Goal: Navigation & Orientation: Find specific page/section

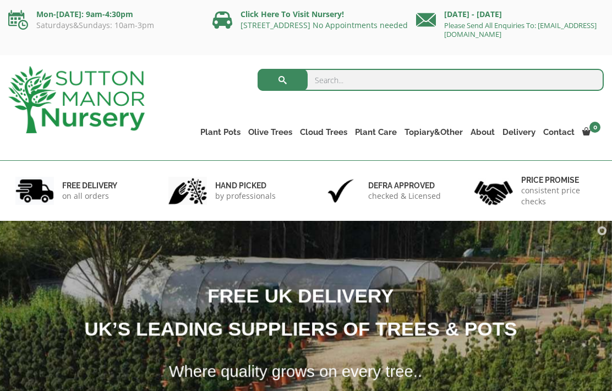
click at [0, 0] on link "The Capri Pots" at bounding box center [0, 0] width 0 height 0
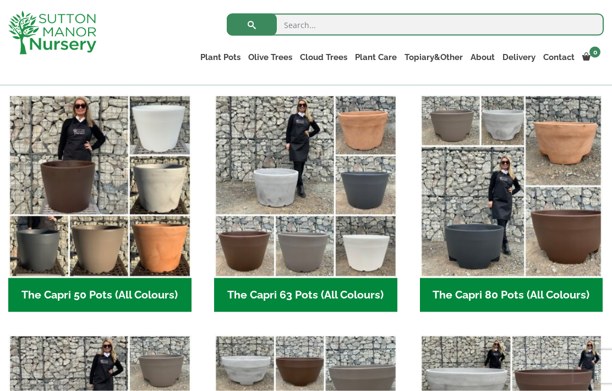
scroll to position [281, 0]
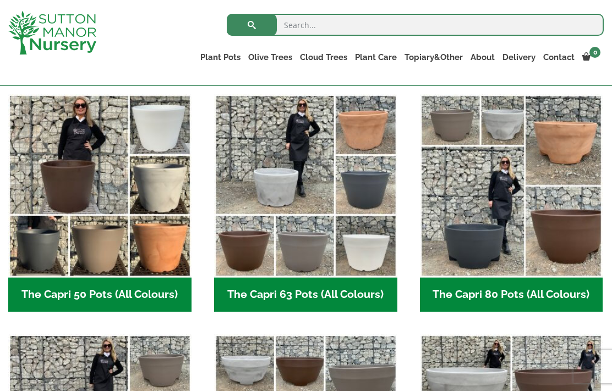
click at [313, 180] on img "Visit product category The Capri 63 Pots (All Colours)" at bounding box center [305, 185] width 183 height 183
click at [517, 205] on img "Visit product category The Capri 80 Pots (All Colours)" at bounding box center [511, 185] width 183 height 183
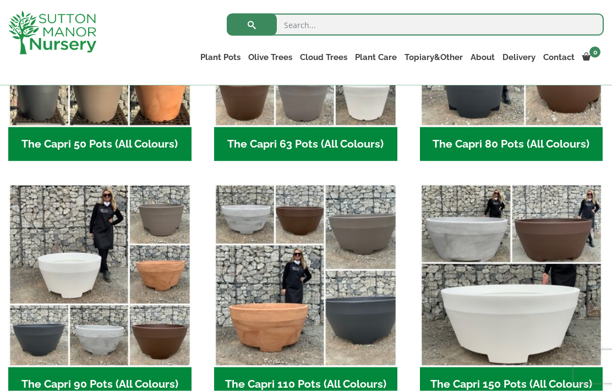
scroll to position [452, 0]
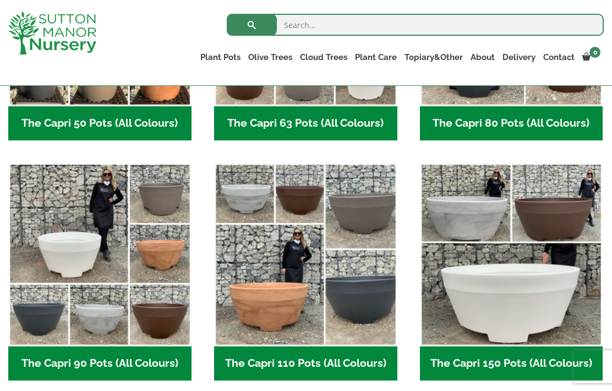
click at [69, 236] on img "Visit product category The Capri 90 Pots (All Colours)" at bounding box center [99, 254] width 183 height 183
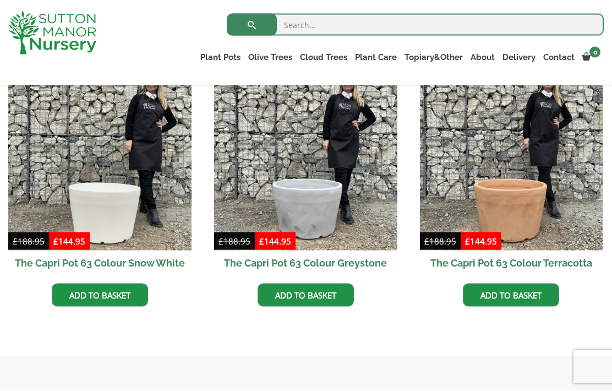
scroll to position [530, 0]
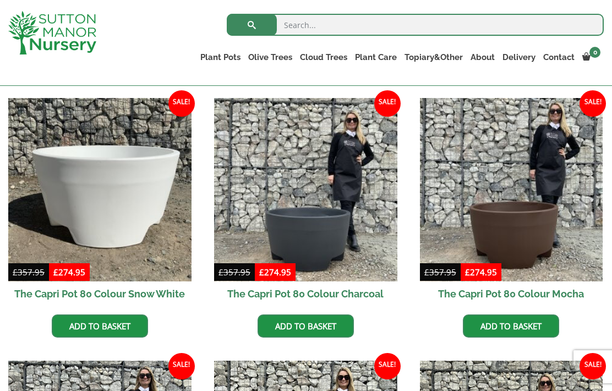
scroll to position [267, 0]
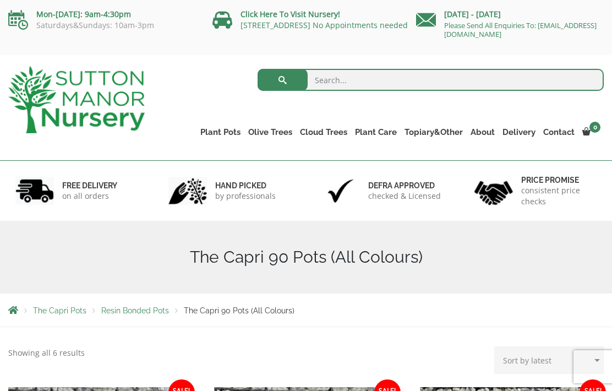
click at [0, 0] on link "Ilex Crenata Cloud Trees" at bounding box center [0, 0] width 0 height 0
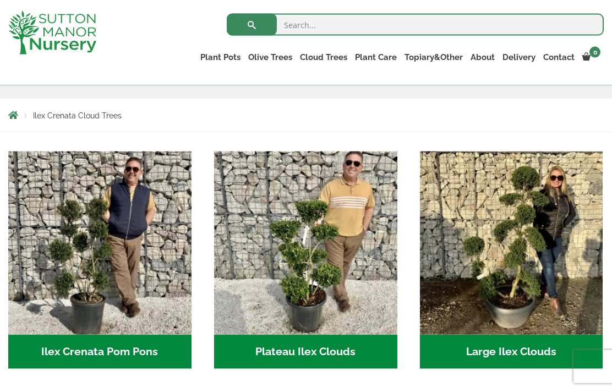
scroll to position [175, 0]
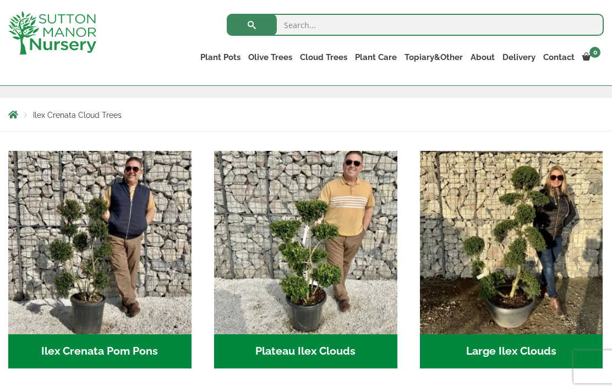
click at [0, 0] on link "Castlewellan" at bounding box center [0, 0] width 0 height 0
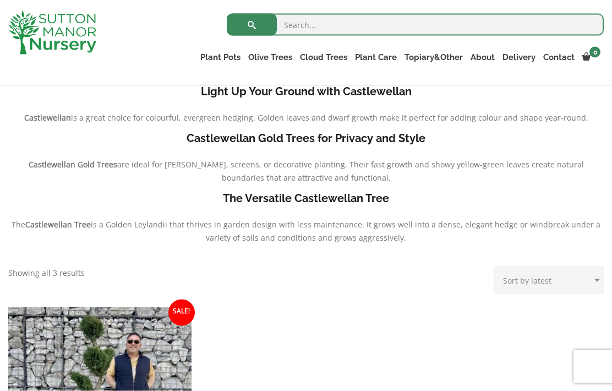
scroll to position [244, 0]
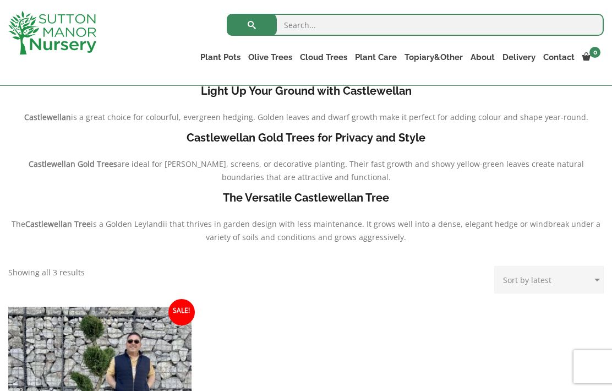
click at [0, 0] on link "Ligustrum Pom Poms" at bounding box center [0, 0] width 0 height 0
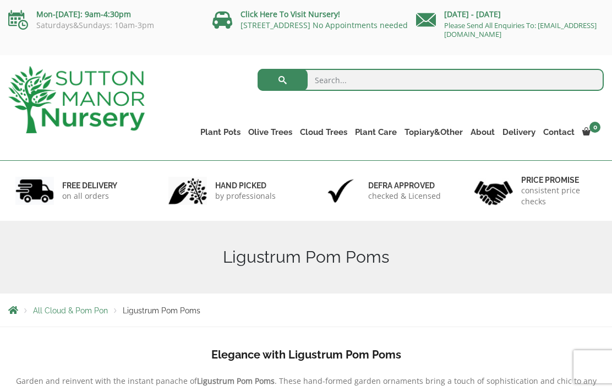
click at [0, 0] on link "Gnarled Multi Stem Olives" at bounding box center [0, 0] width 0 height 0
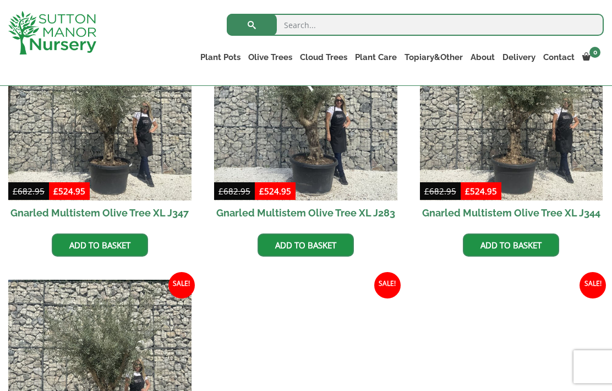
scroll to position [1332, 0]
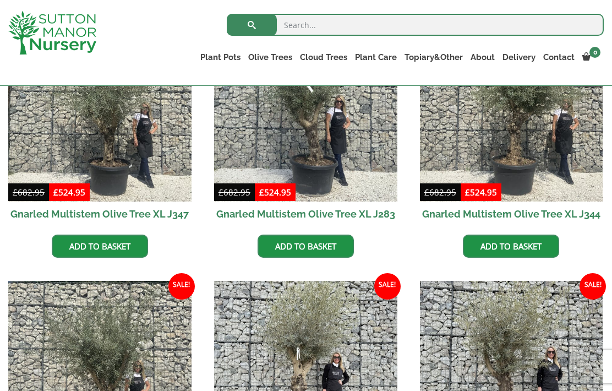
click at [0, 0] on link "Palm Trees" at bounding box center [0, 0] width 0 height 0
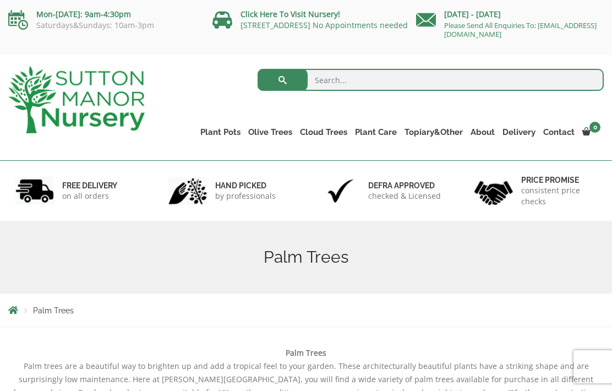
click at [0, 0] on link "Ilex Crenata" at bounding box center [0, 0] width 0 height 0
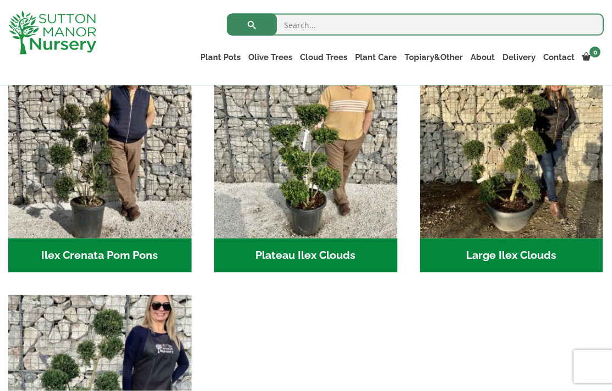
scroll to position [270, 0]
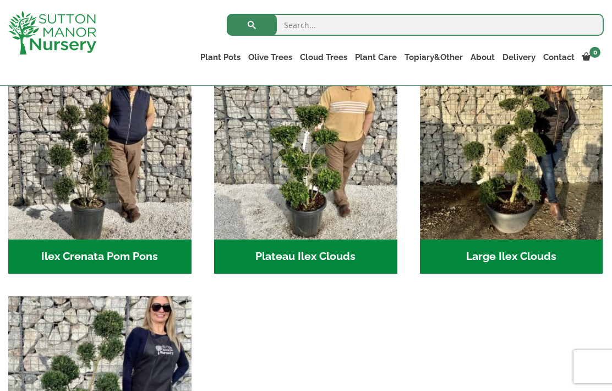
click at [0, 0] on link "Laurus Nobilis Bay Trees" at bounding box center [0, 0] width 0 height 0
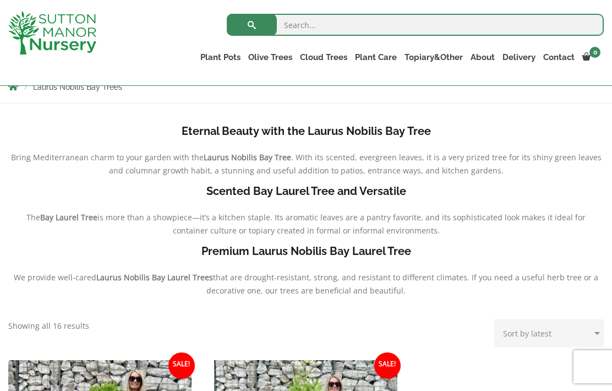
scroll to position [184, 0]
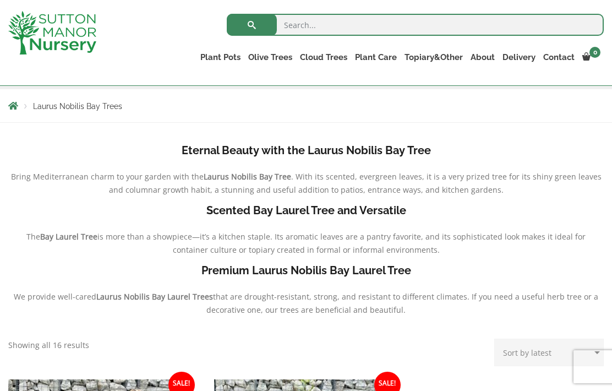
click at [0, 0] on link "Taxus Baccata (Yew)" at bounding box center [0, 0] width 0 height 0
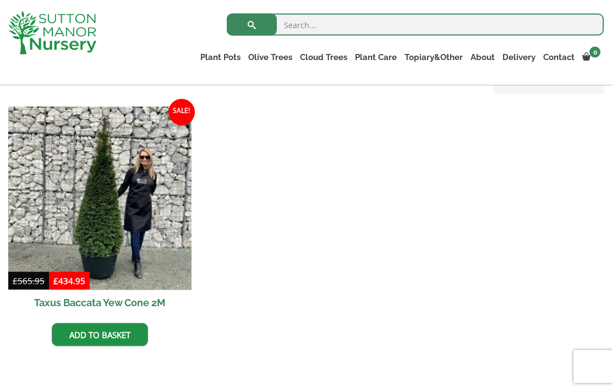
scroll to position [458, 0]
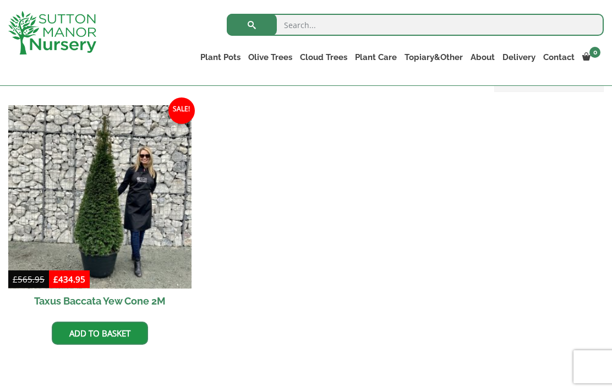
click at [0, 0] on link "Acers" at bounding box center [0, 0] width 0 height 0
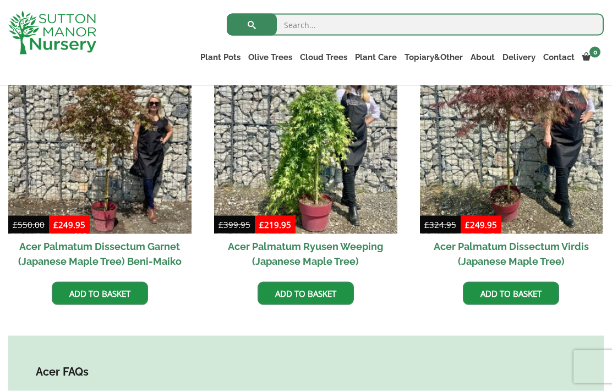
scroll to position [360, 0]
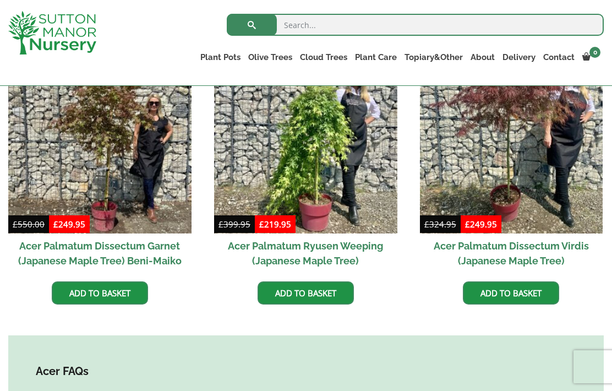
click at [0, 0] on link "Castlewellan (Cupressus)" at bounding box center [0, 0] width 0 height 0
